Goal: Task Accomplishment & Management: Manage account settings

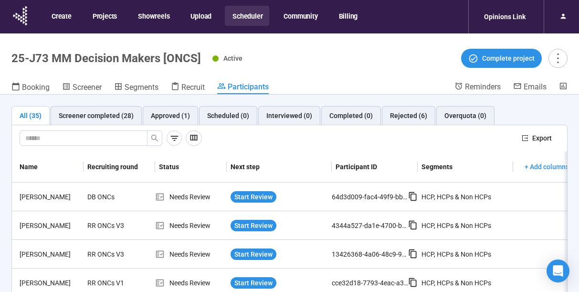
click at [245, 17] on button "Scheduler" at bounding box center [247, 16] width 44 height 20
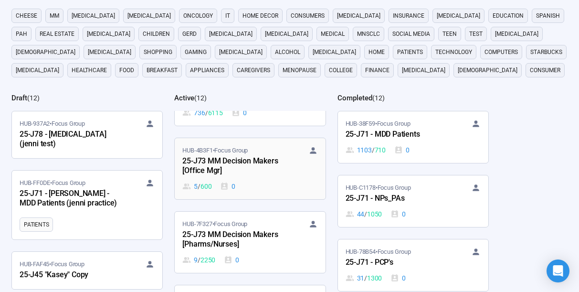
scroll to position [490, 0]
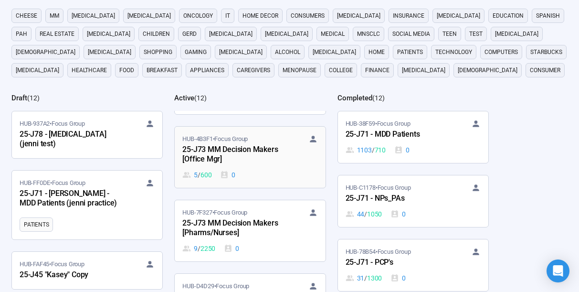
click at [233, 167] on div "HUB-4B3F1 • Focus Group 25-J73 MM Decision Makers [Office Mgr] 5 / 600 0" at bounding box center [249, 157] width 135 height 46
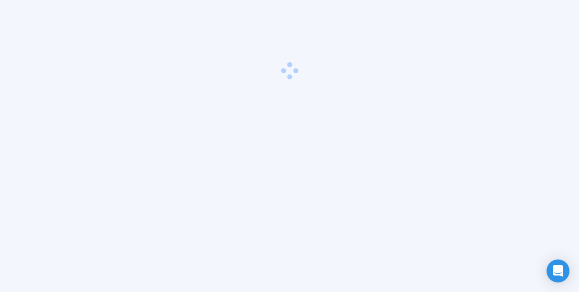
scroll to position [33, 0]
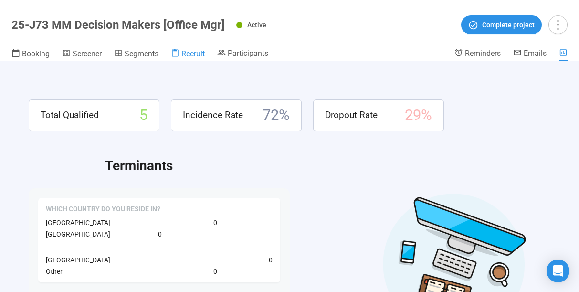
click at [195, 52] on span "Recruit" at bounding box center [192, 53] width 23 height 9
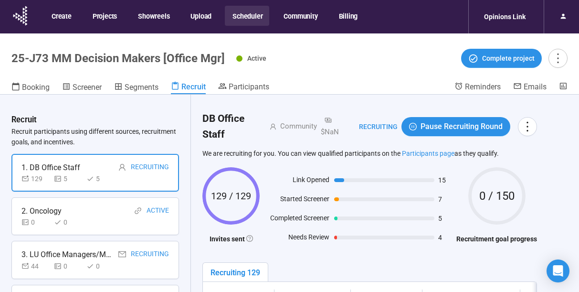
click at [242, 16] on button "Scheduler" at bounding box center [247, 16] width 44 height 20
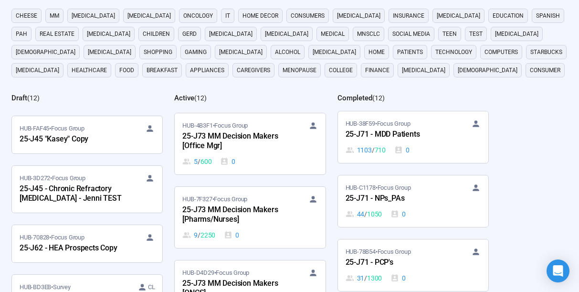
scroll to position [501, 0]
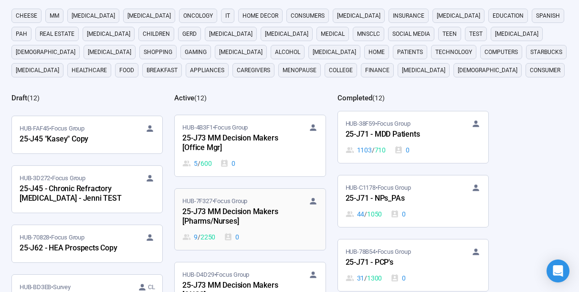
click at [238, 219] on div "25-J73 MM Decision Makers [Pharms/Nurses]" at bounding box center [234, 217] width 105 height 22
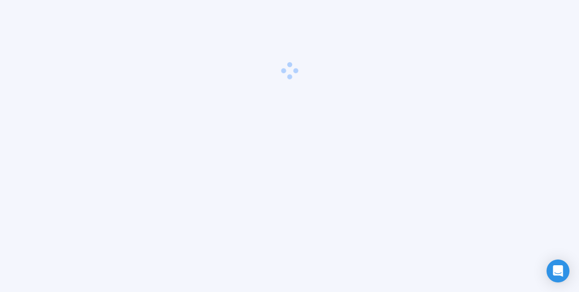
scroll to position [33, 0]
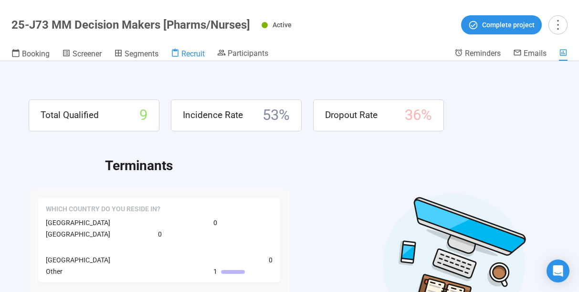
click at [192, 52] on span "Recruit" at bounding box center [192, 53] width 23 height 9
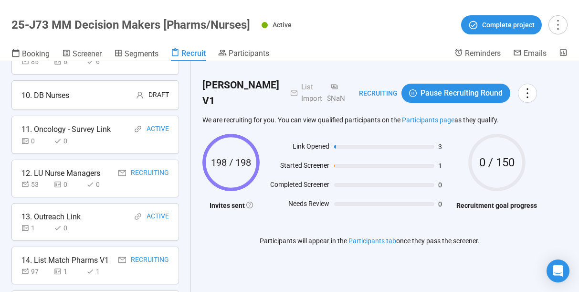
scroll to position [405, 0]
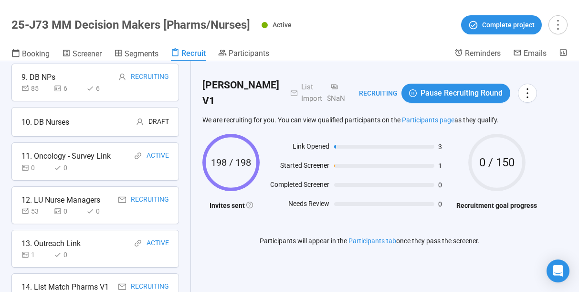
click at [94, 125] on div "10. DB Nurses Draft" at bounding box center [94, 122] width 147 height 12
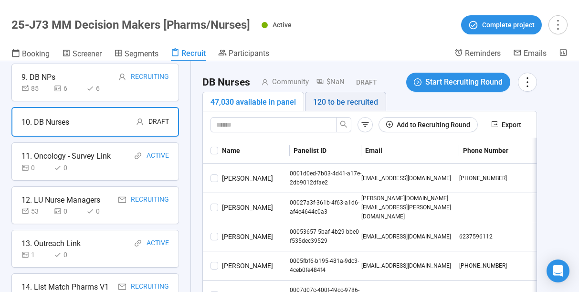
click at [343, 108] on div "120 to be recruited" at bounding box center [345, 102] width 81 height 20
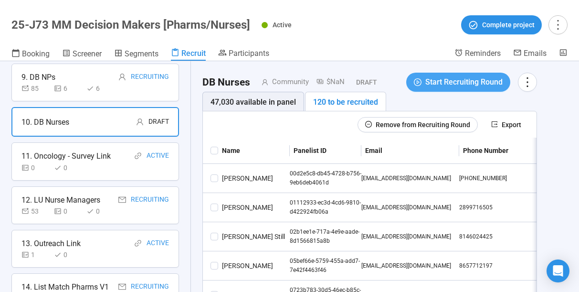
click at [435, 83] on span "Start Recruiting Round" at bounding box center [463, 82] width 77 height 12
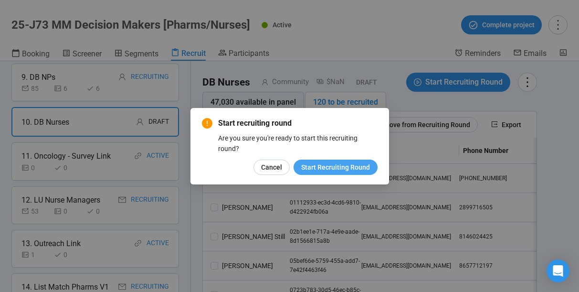
click at [337, 169] on span "Start Recruiting Round" at bounding box center [335, 167] width 69 height 10
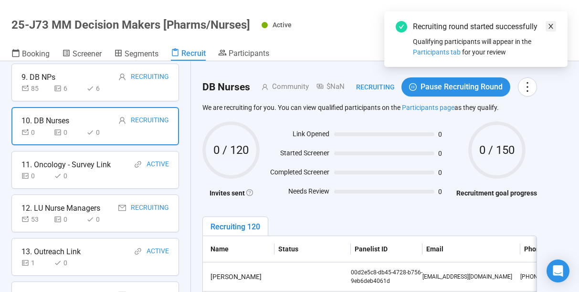
click at [551, 26] on icon "close" at bounding box center [550, 26] width 5 height 5
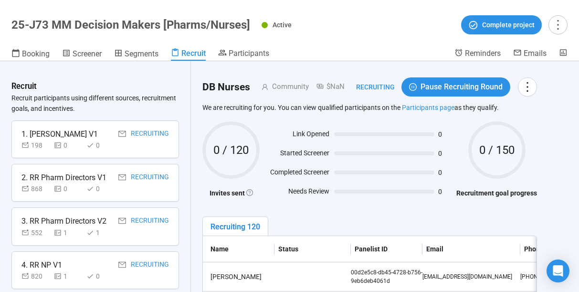
scroll to position [0, 0]
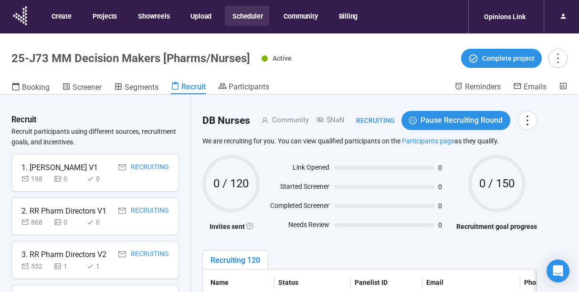
click at [251, 16] on button "Scheduler" at bounding box center [247, 16] width 44 height 20
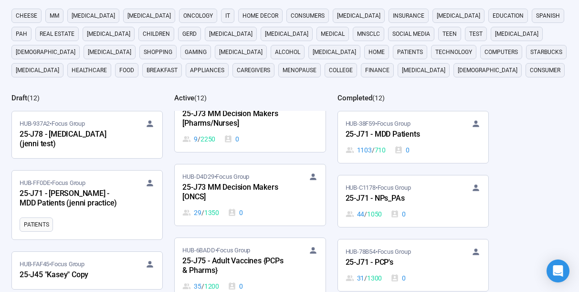
scroll to position [609, 0]
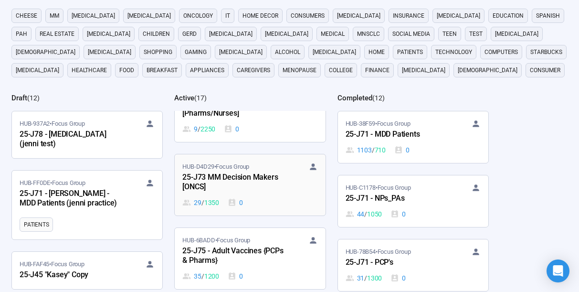
click at [245, 183] on div "25-J73 MM Decision Makers [ONCS]" at bounding box center [234, 182] width 105 height 22
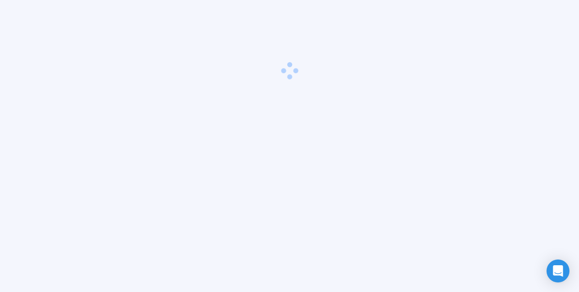
scroll to position [33, 0]
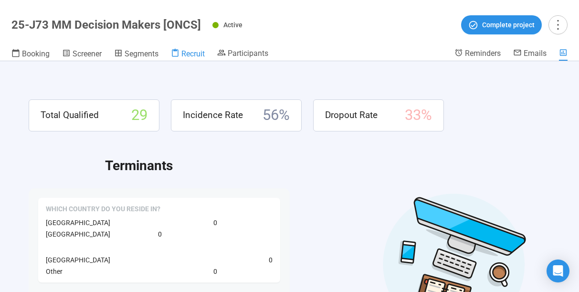
click at [194, 58] on span "Recruit" at bounding box center [192, 53] width 23 height 9
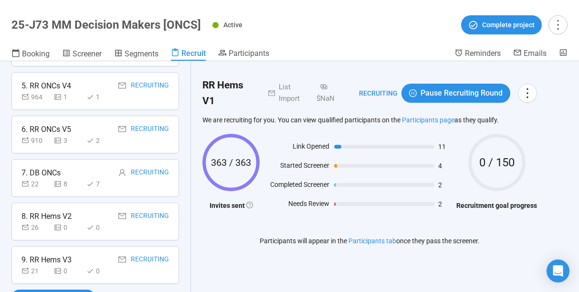
scroll to position [258, 0]
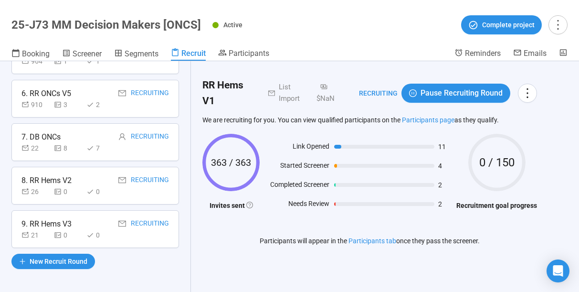
click at [90, 136] on div "7. DB ONCs Recruiting" at bounding box center [94, 137] width 147 height 12
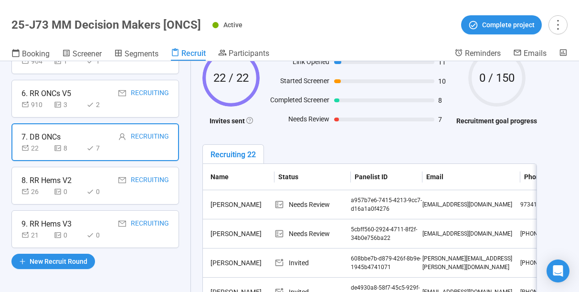
scroll to position [0, 0]
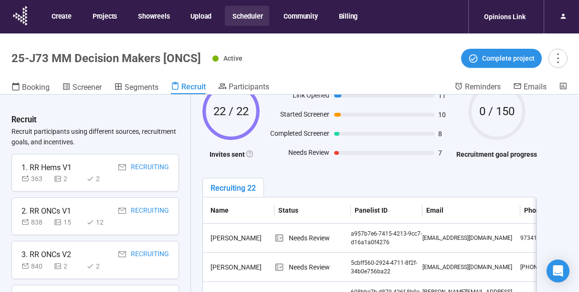
click at [247, 20] on button "Scheduler" at bounding box center [247, 16] width 44 height 20
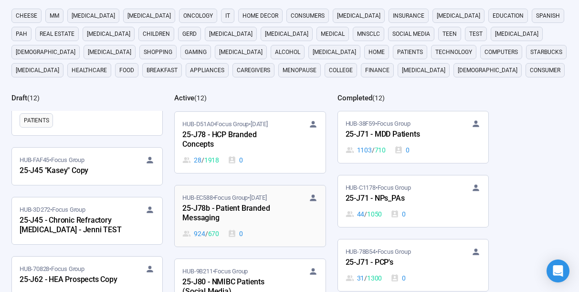
scroll to position [73, 0]
click at [252, 208] on div "25-J78b - Patient Branded Messaging" at bounding box center [234, 213] width 105 height 22
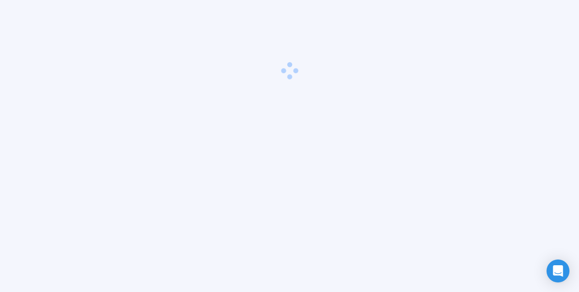
scroll to position [33, 0]
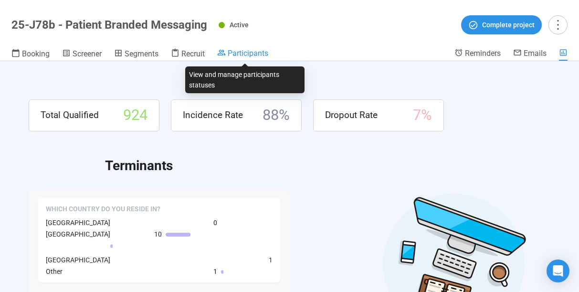
click at [239, 57] on span "Participants" at bounding box center [248, 53] width 41 height 9
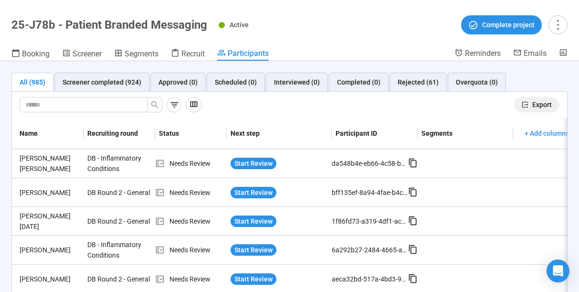
click at [531, 105] on button "Export" at bounding box center [536, 104] width 45 height 15
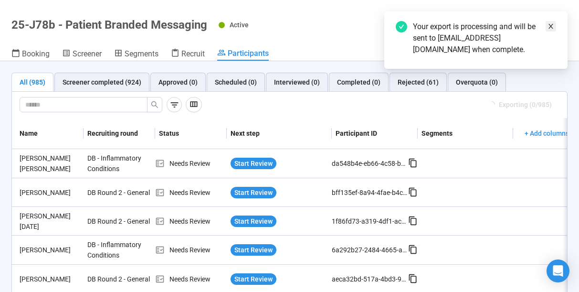
click at [550, 27] on icon "close" at bounding box center [550, 26] width 5 height 5
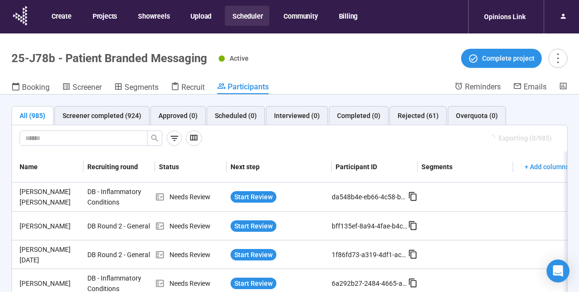
click at [244, 16] on button "Scheduler" at bounding box center [247, 16] width 44 height 20
